Goal: Task Accomplishment & Management: Use online tool/utility

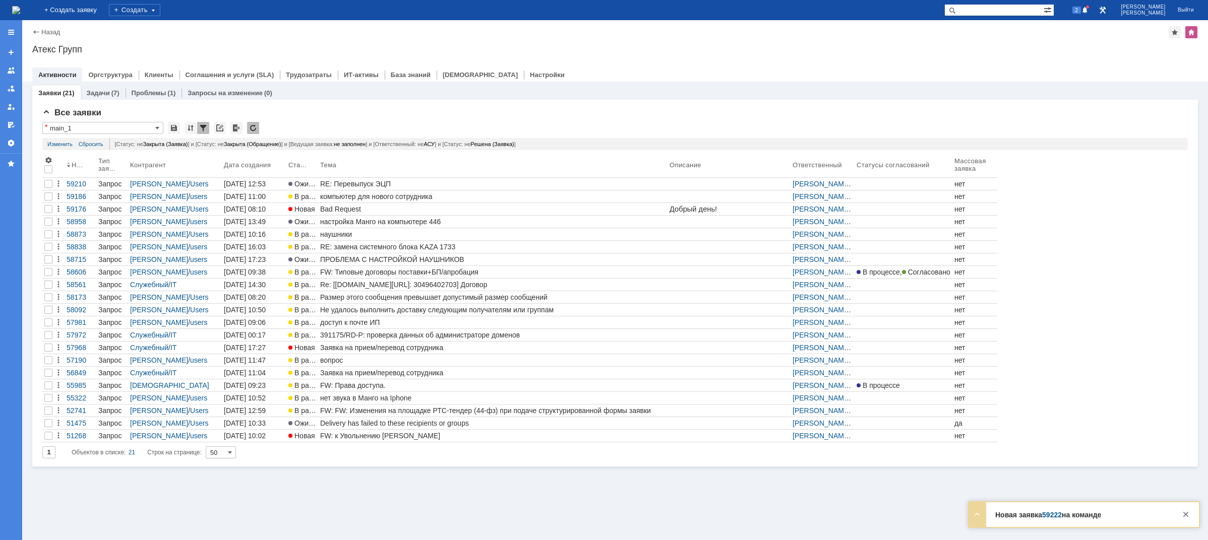
click at [20, 9] on img at bounding box center [16, 10] width 8 height 8
click at [1190, 512] on div at bounding box center [1186, 515] width 12 height 12
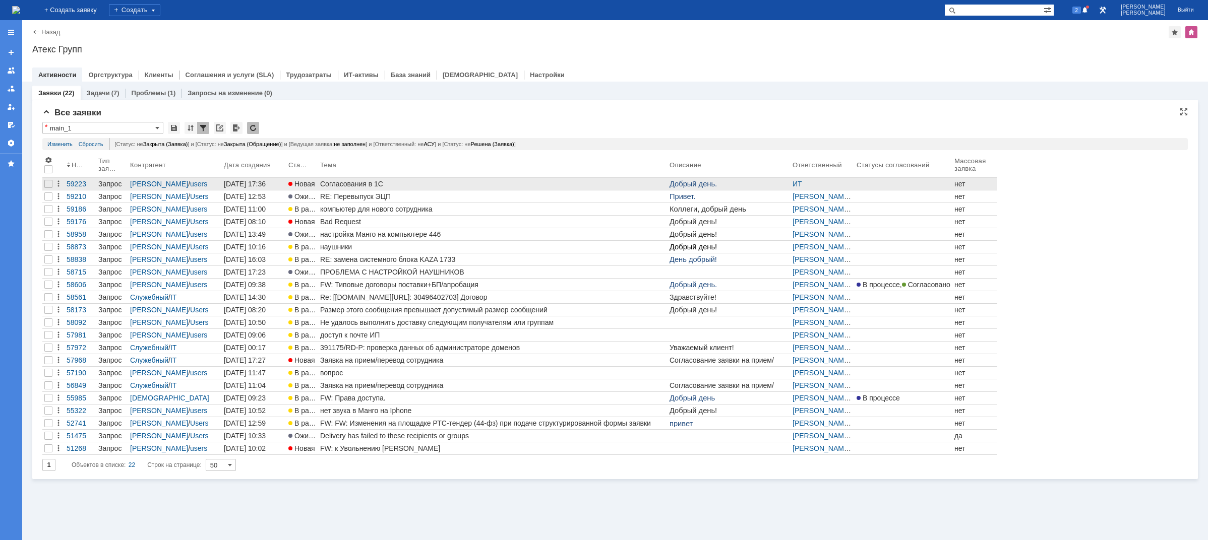
click at [371, 186] on div "Согласования в 1С" at bounding box center [492, 184] width 345 height 8
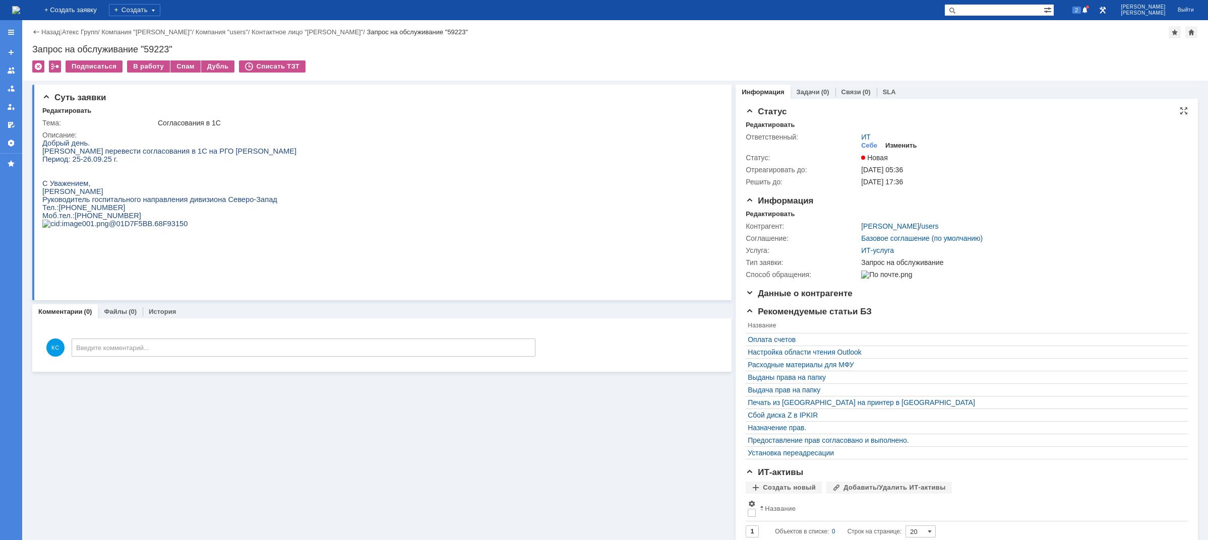
click at [902, 143] on div "Изменить" at bounding box center [901, 146] width 32 height 8
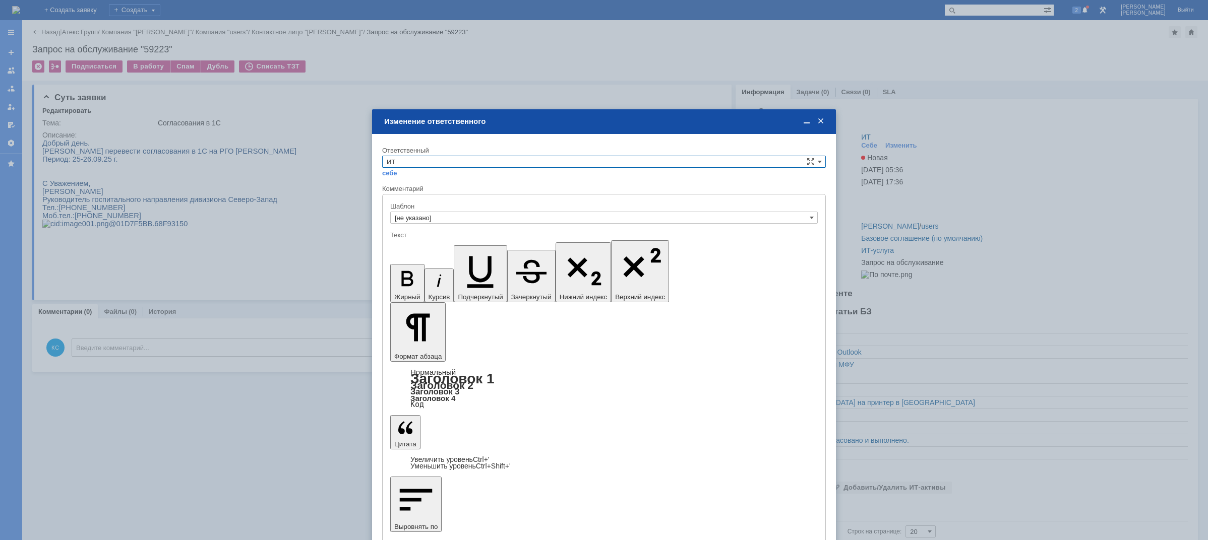
click at [408, 160] on input "ИТ" at bounding box center [604, 162] width 444 height 12
click at [409, 241] on div "АСУ" at bounding box center [604, 245] width 443 height 11
type input "АСУ"
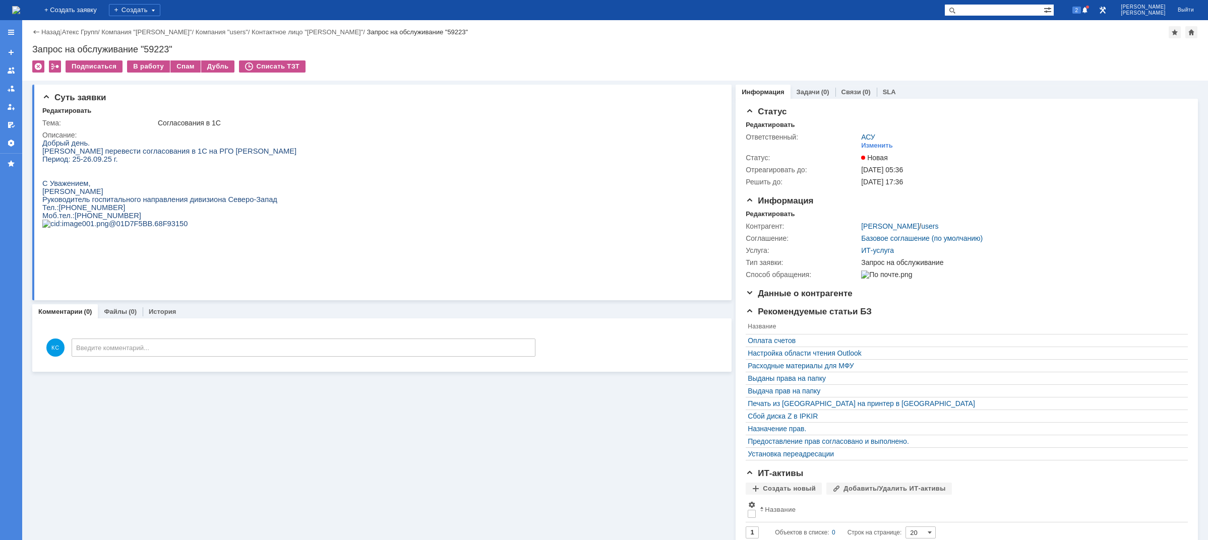
click at [20, 9] on img at bounding box center [16, 10] width 8 height 8
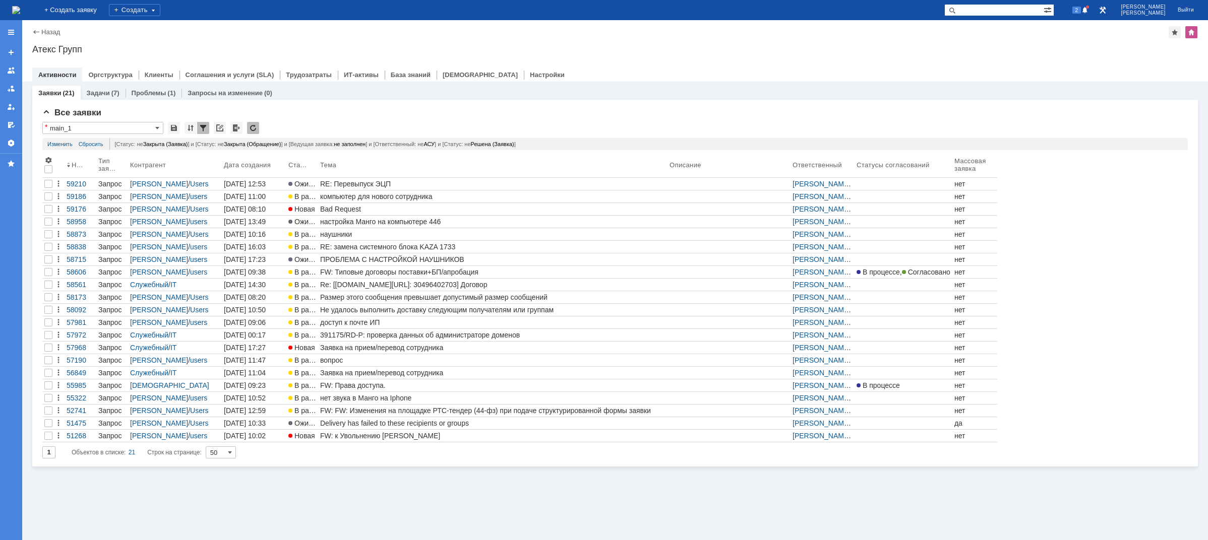
click at [20, 9] on img at bounding box center [16, 10] width 8 height 8
